Goal: Information Seeking & Learning: Learn about a topic

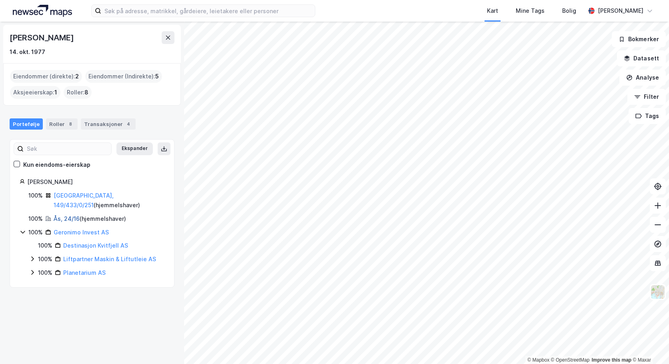
click at [67, 215] on link "Ås, 24/16" at bounding box center [67, 218] width 26 height 7
click at [80, 256] on link "Liftpartner Maskin & Liftutleie AS" at bounding box center [109, 259] width 93 height 7
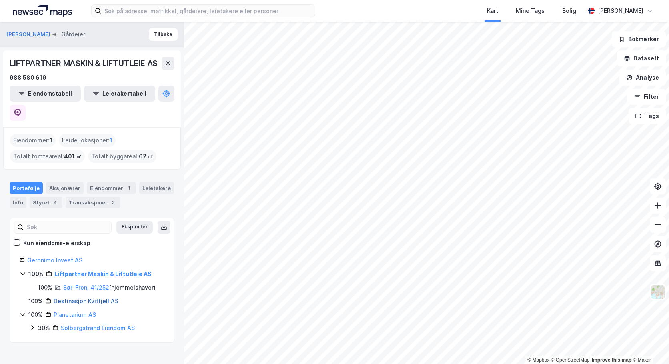
click at [76, 298] on link "Destinasjon Kvitfjell AS" at bounding box center [86, 301] width 65 height 7
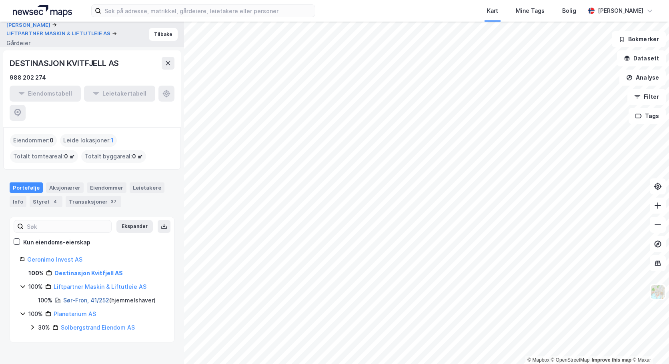
click at [72, 297] on link "Sør-Fron, 41/252" at bounding box center [86, 300] width 46 height 7
click at [83, 324] on link "Solbergstrand Eiendom AS" at bounding box center [98, 327] width 74 height 7
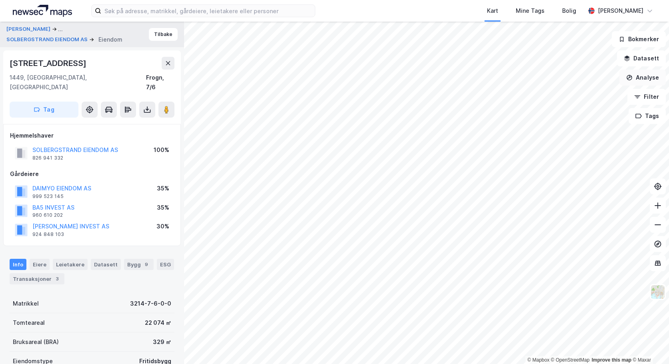
click at [641, 79] on button "Analyse" at bounding box center [642, 78] width 46 height 16
click at [633, 60] on button "Datasett" at bounding box center [641, 58] width 49 height 16
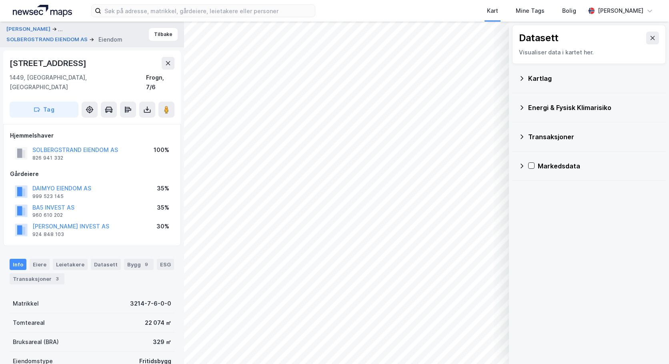
click at [555, 138] on div "Transaksjoner" at bounding box center [593, 137] width 131 height 10
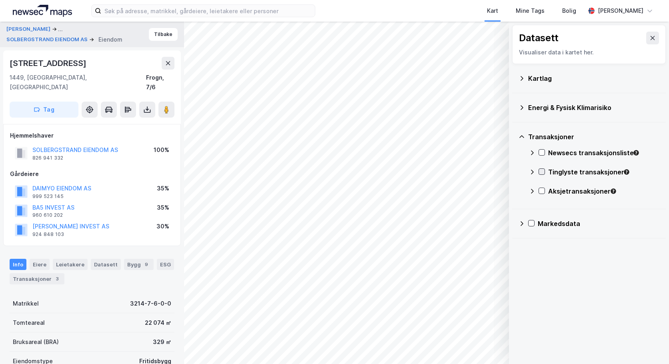
click at [542, 174] on icon at bounding box center [542, 172] width 6 height 6
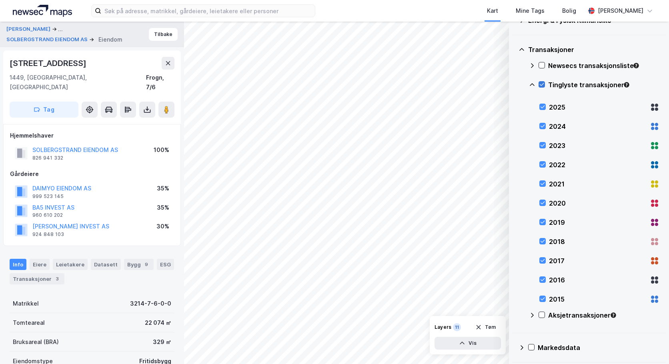
scroll to position [89, 0]
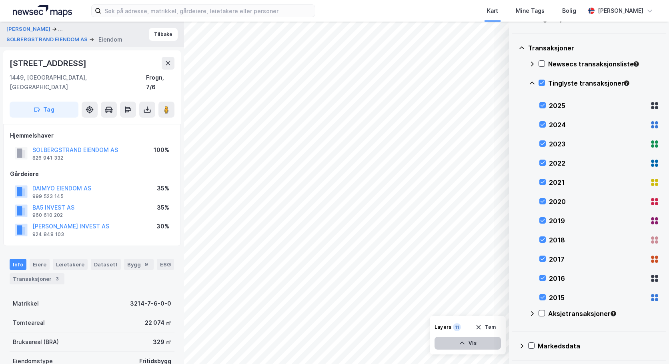
click at [464, 348] on button "Vis" at bounding box center [467, 343] width 66 height 13
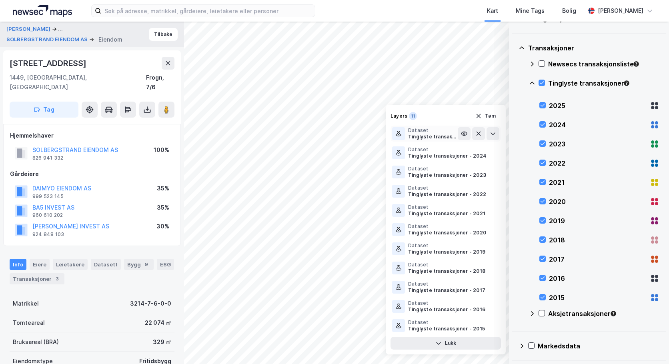
click at [426, 138] on div "Tinglyste transaksjoner - 2025" at bounding box center [433, 137] width 50 height 6
click at [415, 138] on div "Tinglyste transaksjoner - 2025" at bounding box center [433, 137] width 50 height 6
click at [463, 137] on button at bounding box center [464, 133] width 13 height 13
click at [398, 136] on icon at bounding box center [399, 134] width 6 height 6
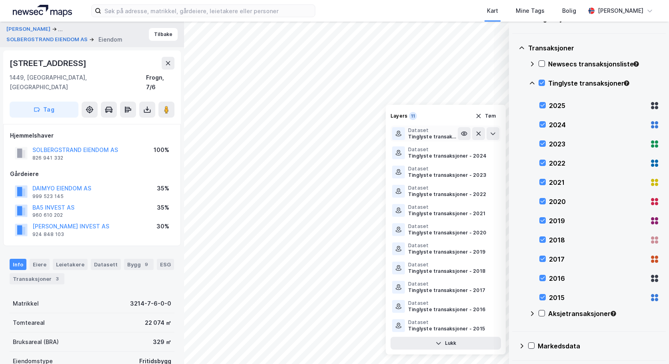
click at [414, 138] on div "Tinglyste transaksjoner - 2025" at bounding box center [433, 137] width 50 height 6
click at [424, 191] on div "Tinglyste transaksjoner - 2022" at bounding box center [433, 194] width 50 height 6
click at [494, 155] on icon at bounding box center [493, 153] width 6 height 6
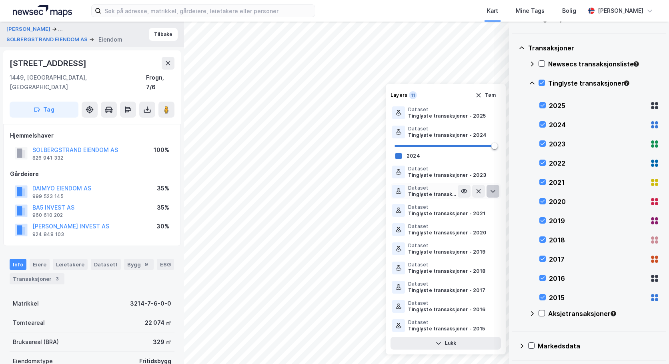
click at [497, 191] on button at bounding box center [493, 191] width 13 height 13
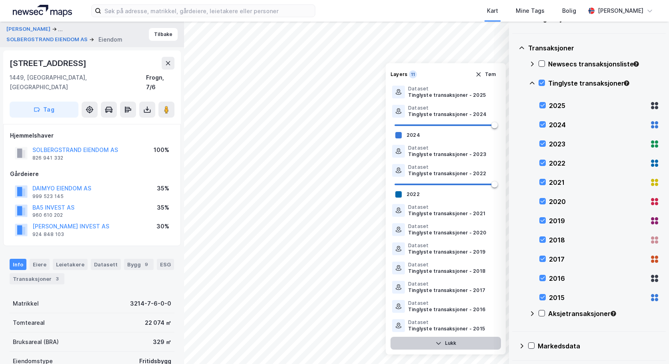
click at [462, 338] on button "Lukk" at bounding box center [445, 343] width 110 height 13
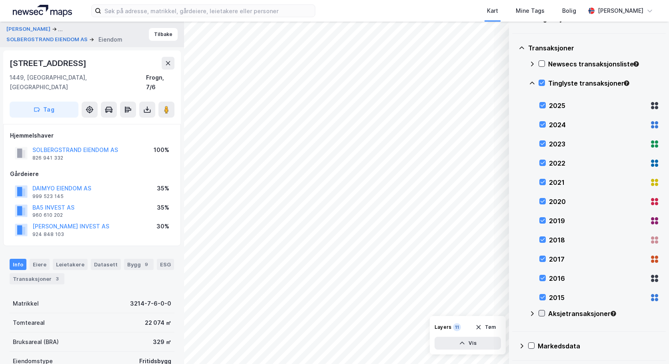
click at [541, 312] on icon at bounding box center [542, 313] width 6 height 6
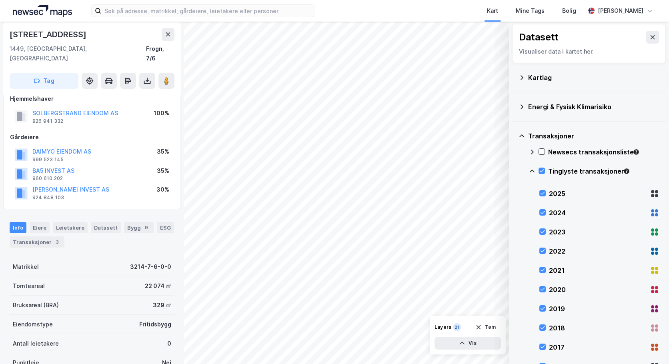
scroll to position [0, 0]
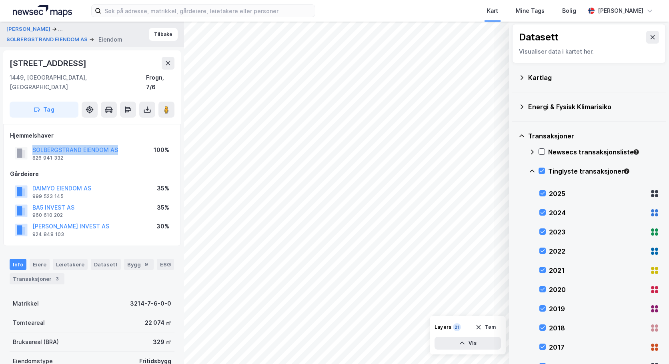
drag, startPoint x: 123, startPoint y: 142, endPoint x: 32, endPoint y: 144, distance: 91.3
click at [32, 144] on div "SOLBERGSTRAND EIENDOM AS 826 941 332 100%" at bounding box center [92, 153] width 164 height 19
copy button "SOLBERGSTRAND EIENDOM AS"
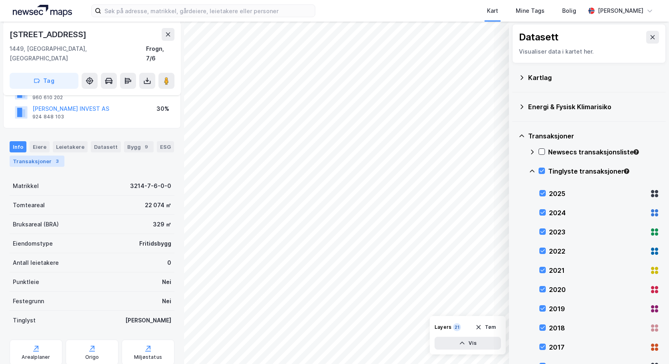
scroll to position [120, 0]
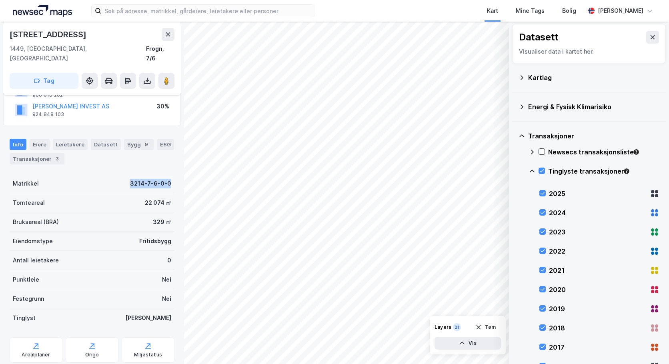
drag, startPoint x: 125, startPoint y: 173, endPoint x: 171, endPoint y: 176, distance: 46.5
click at [171, 176] on div "LØKEN ESPEN ... SOLBERGSTRAND EIENDOM AS Eiendom Tilbake Solbergstrandveien 54a…" at bounding box center [92, 193] width 184 height 342
copy div "3214-7-6-0-0"
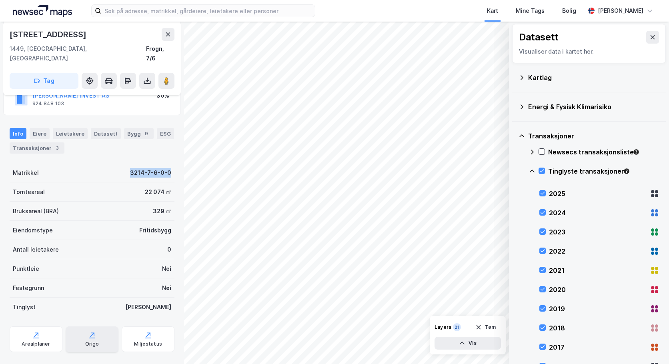
scroll to position [135, 0]
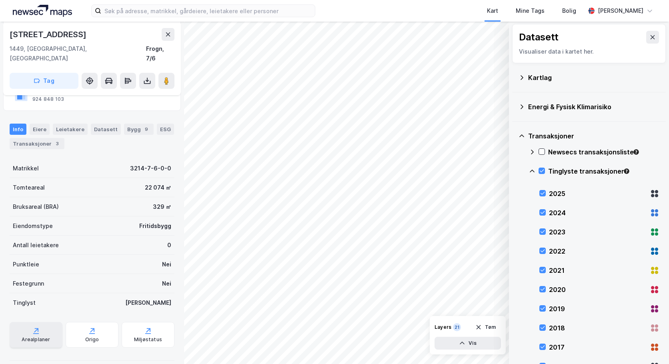
click at [27, 336] on div "Arealplaner" at bounding box center [36, 339] width 28 height 6
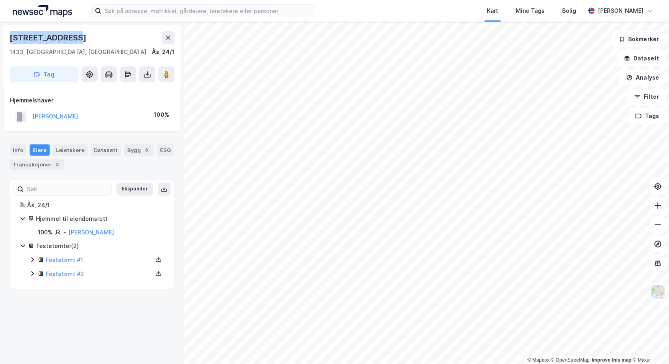
drag, startPoint x: 79, startPoint y: 37, endPoint x: 9, endPoint y: 37, distance: 69.6
click at [9, 37] on div "[STREET_ADDRESS], Ås, Akershus Ås, 24/1 Tag" at bounding box center [92, 57] width 178 height 64
copy div "[STREET_ADDRESS]"
